Goal: Find specific page/section

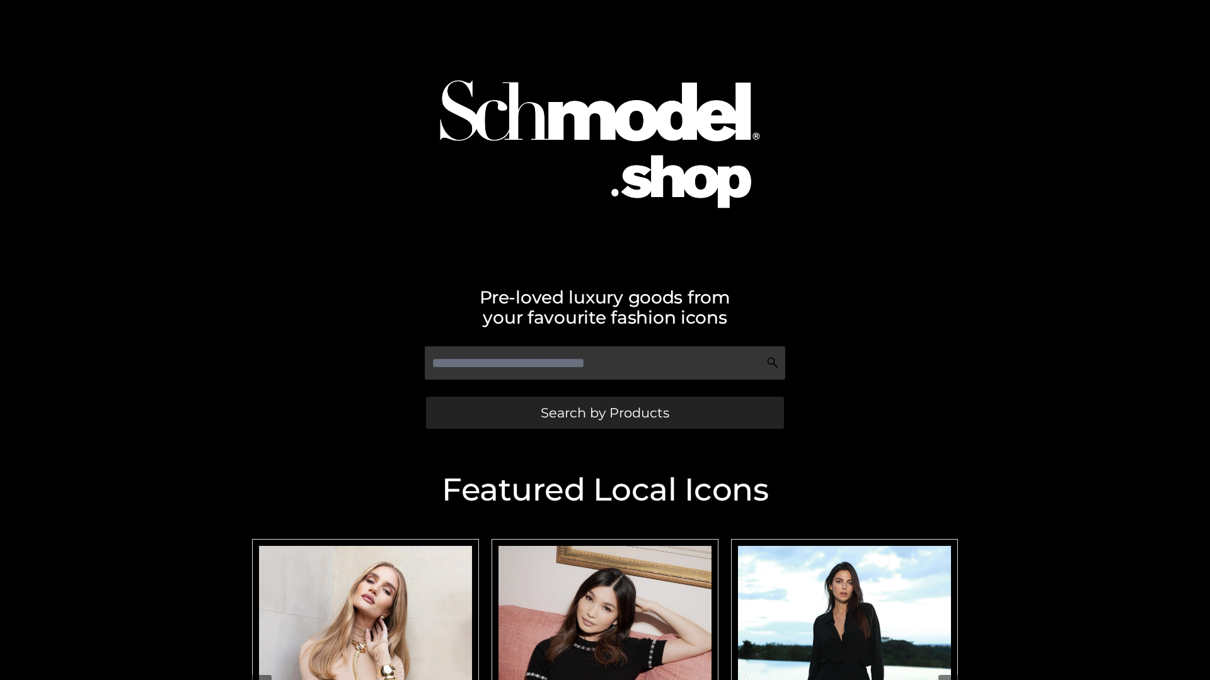
click at [604, 413] on span "Search by Products" at bounding box center [605, 412] width 129 height 13
